Goal: Task Accomplishment & Management: Manage account settings

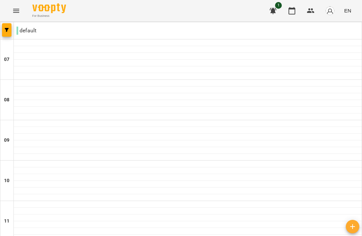
scroll to position [421, 0]
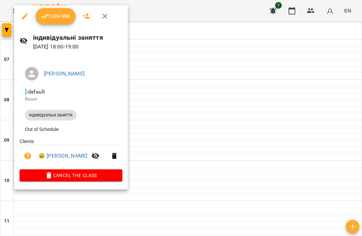
click at [82, 184] on div "[PERSON_NAME] - default Room індивідуальні заняття Out of Schedule Clients 😀 [P…" at bounding box center [71, 122] width 114 height 133
click at [82, 175] on span "Cancel the class" at bounding box center [71, 175] width 92 height 8
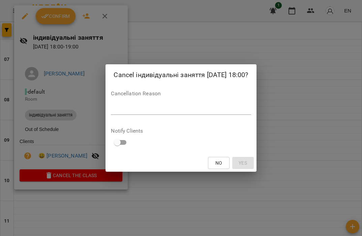
click at [128, 108] on textarea at bounding box center [181, 109] width 140 height 6
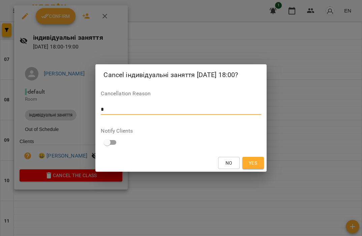
type textarea "*"
click at [261, 165] on button "Yes" at bounding box center [253, 163] width 22 height 12
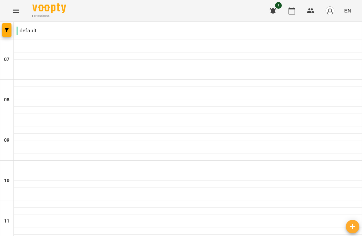
scroll to position [436, 0]
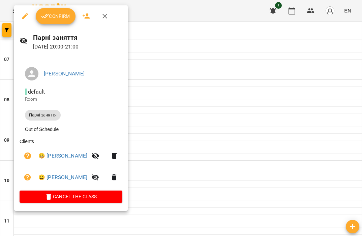
click at [63, 19] on span "Confirm" at bounding box center [55, 16] width 29 height 8
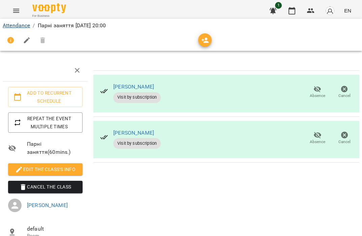
click at [21, 28] on link "Attendance" at bounding box center [16, 25] width 27 height 6
